Goal: Navigation & Orientation: Go to known website

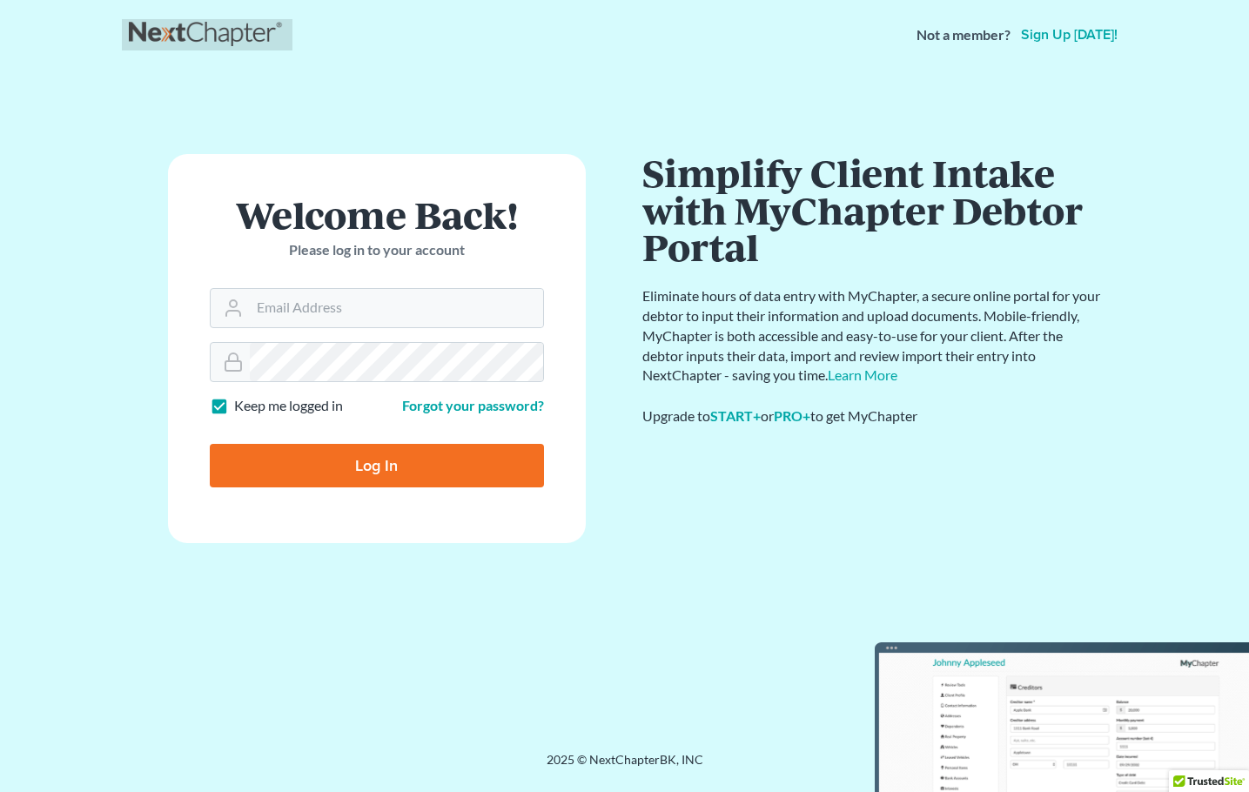
click at [166, 24] on link at bounding box center [207, 34] width 157 height 31
